Goal: Navigation & Orientation: Find specific page/section

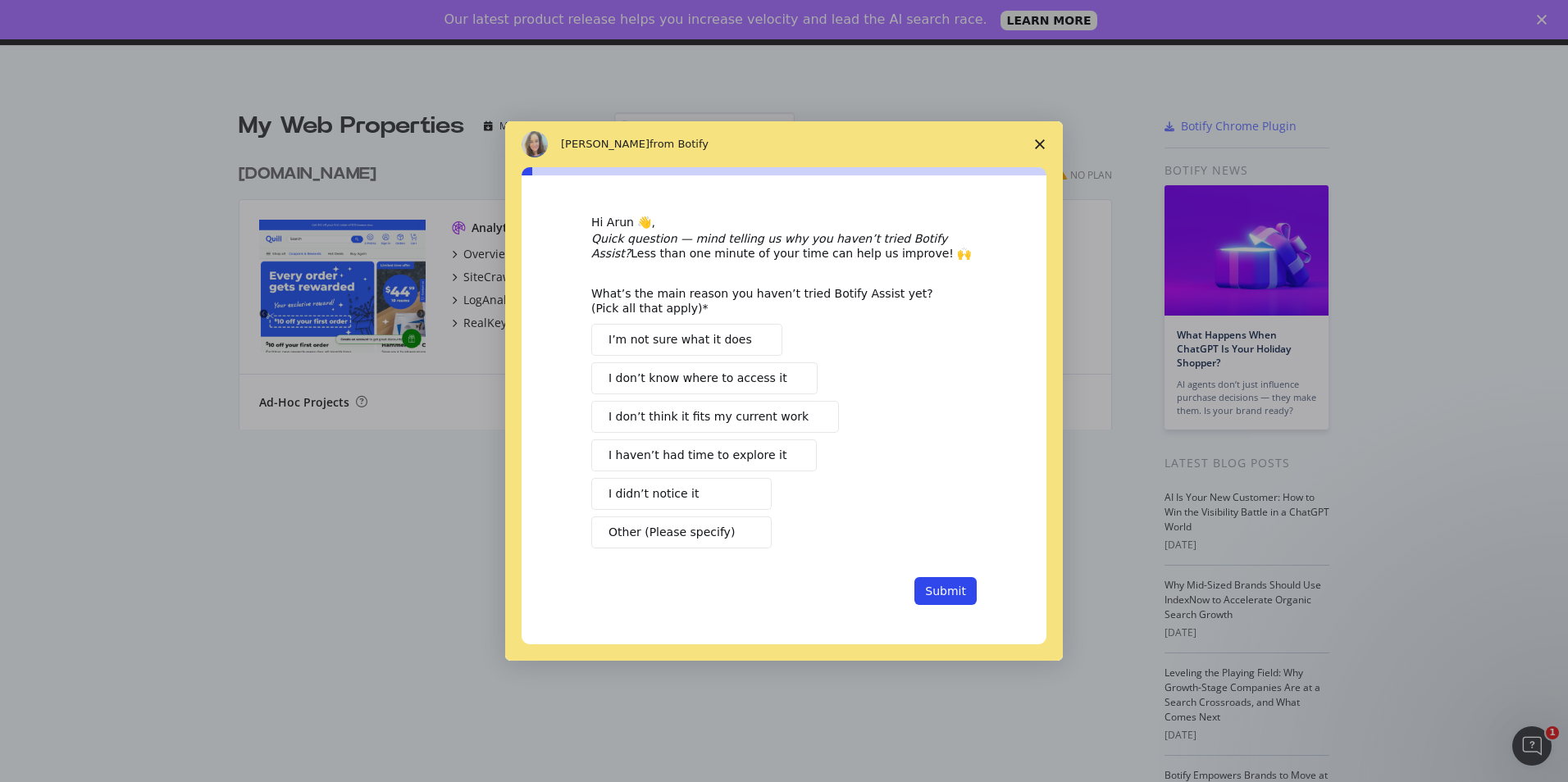
click at [1038, 137] on span "Close survey" at bounding box center [1039, 144] width 46 height 46
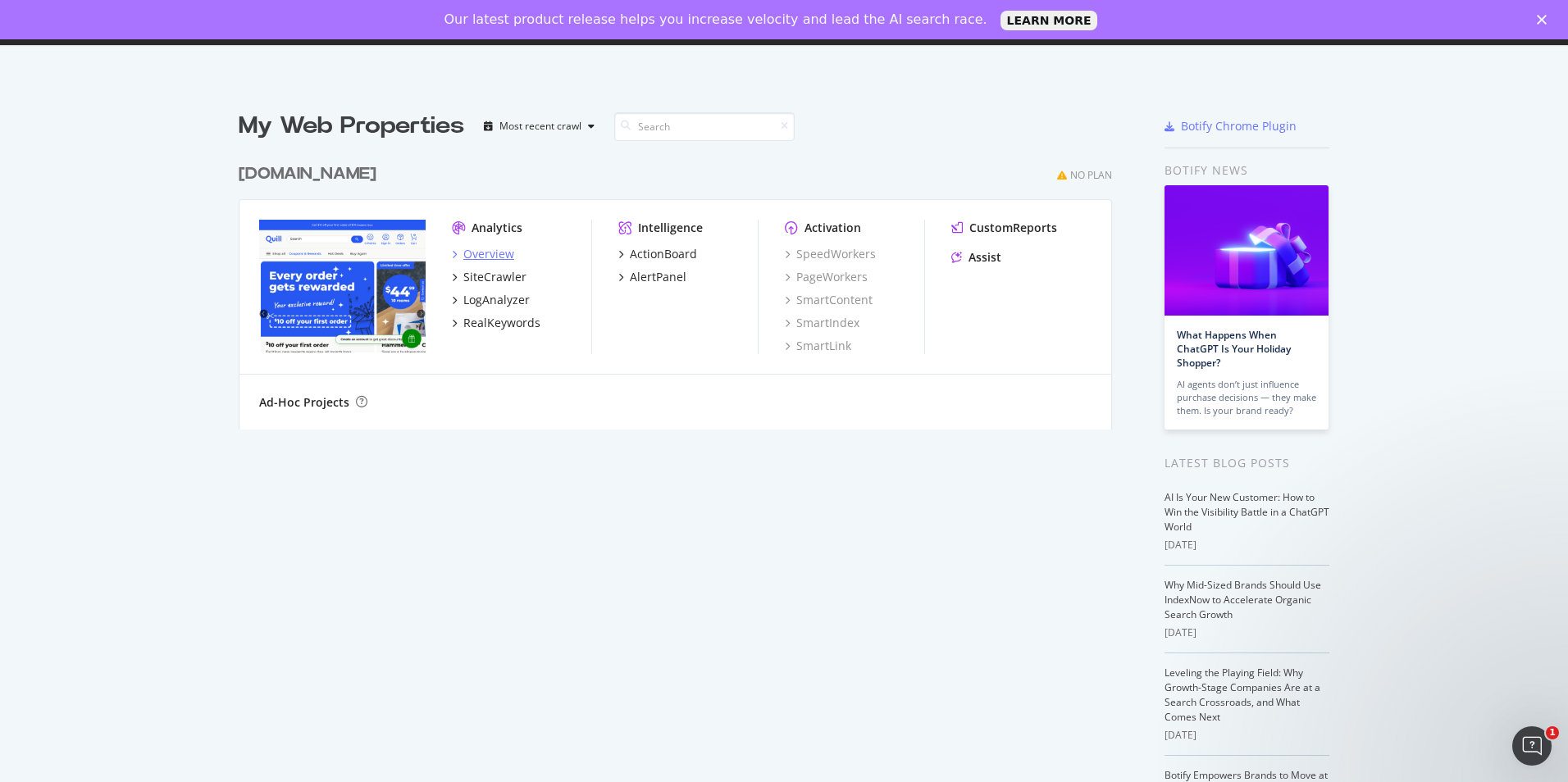
click at [484, 250] on div "Overview" at bounding box center [488, 254] width 51 height 16
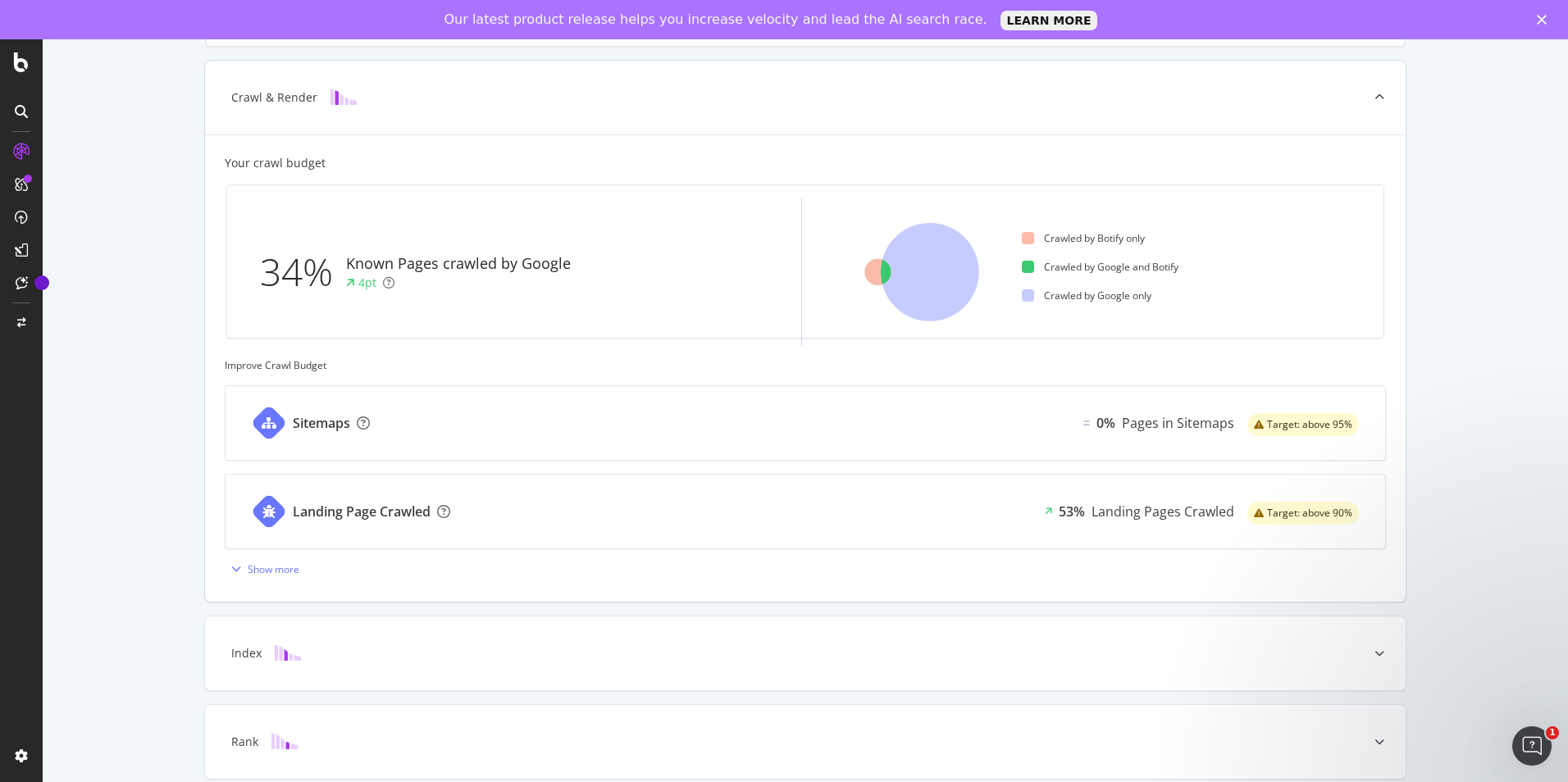
scroll to position [403, 0]
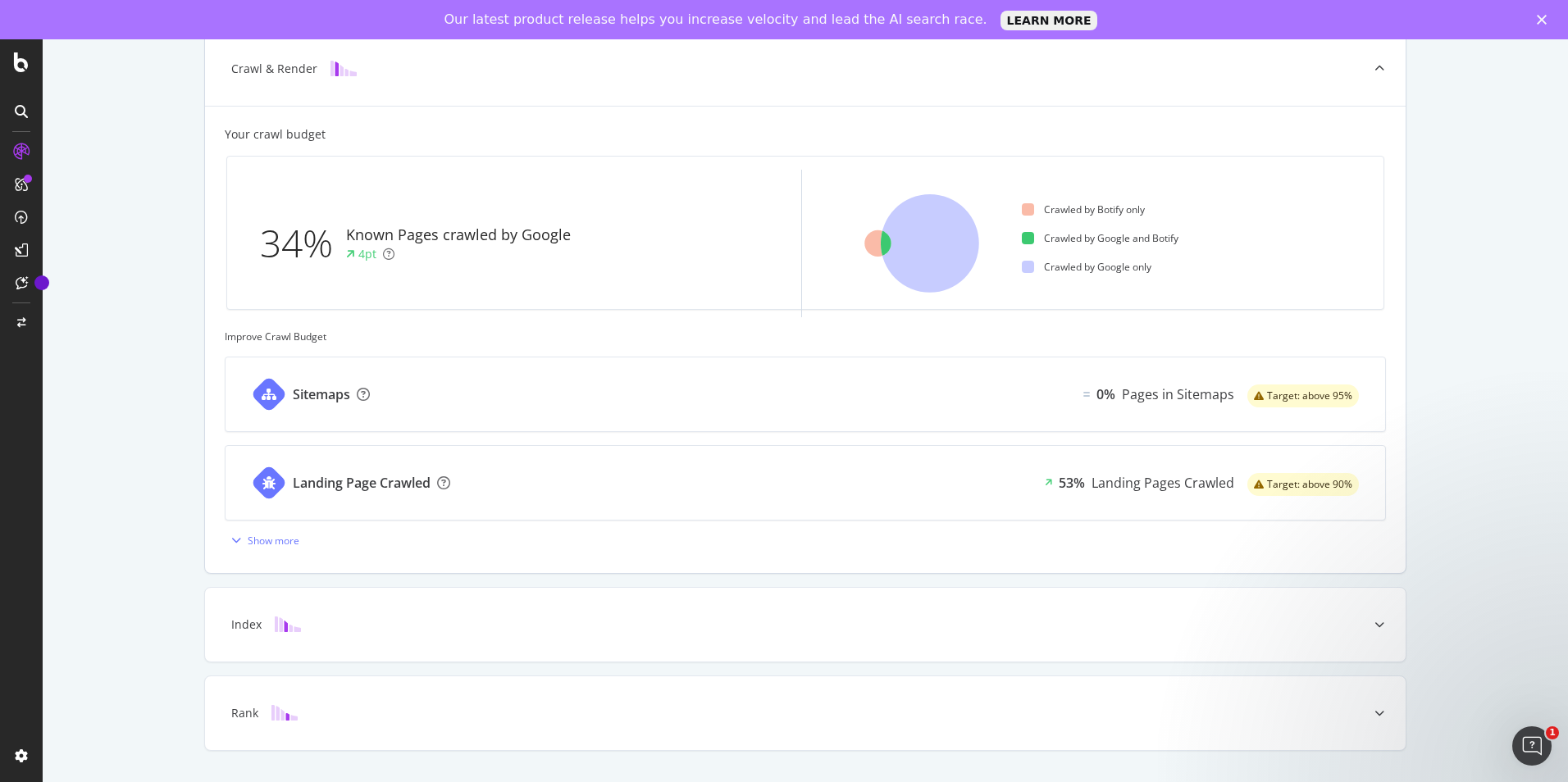
click at [388, 483] on div "Landing Page Crawled" at bounding box center [361, 483] width 137 height 19
